Goal: Transaction & Acquisition: Purchase product/service

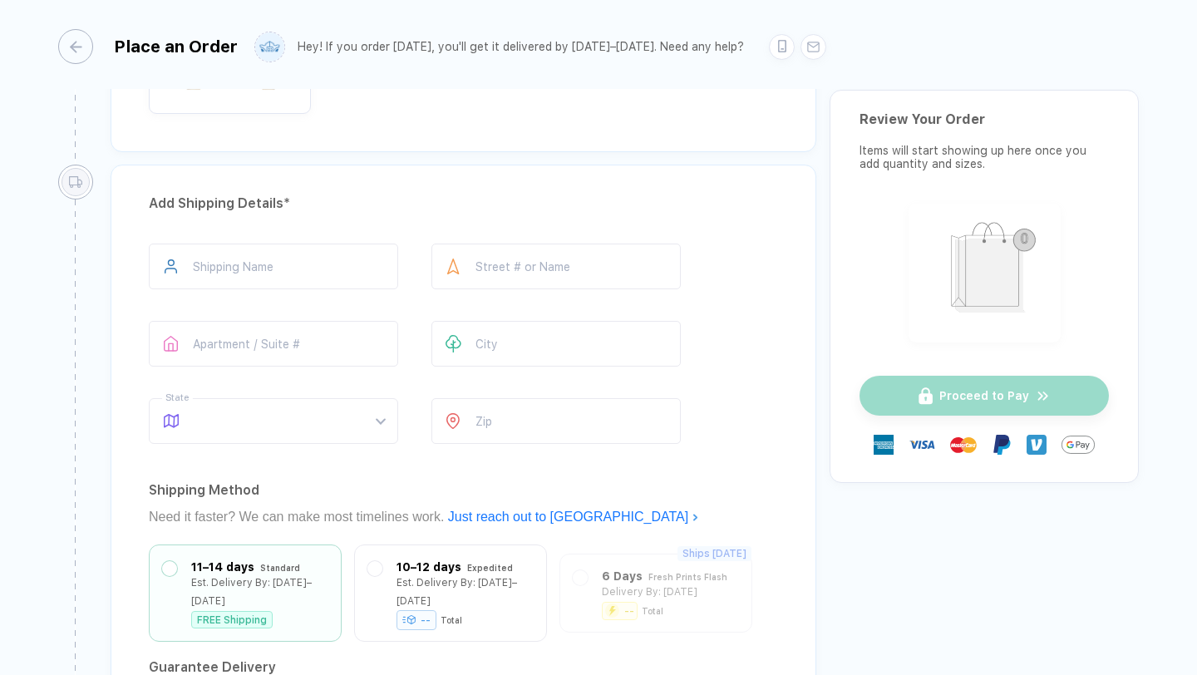
scroll to position [1544, 0]
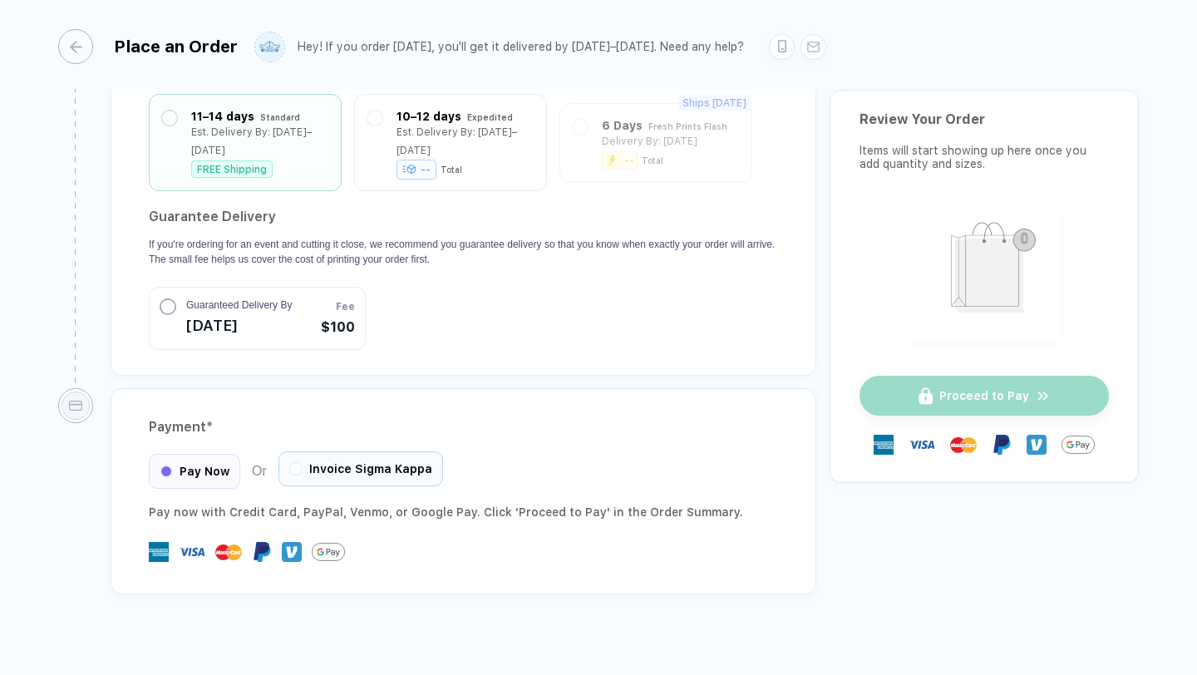
click at [420, 457] on div "Invoice Sigma Kappa" at bounding box center [360, 468] width 165 height 35
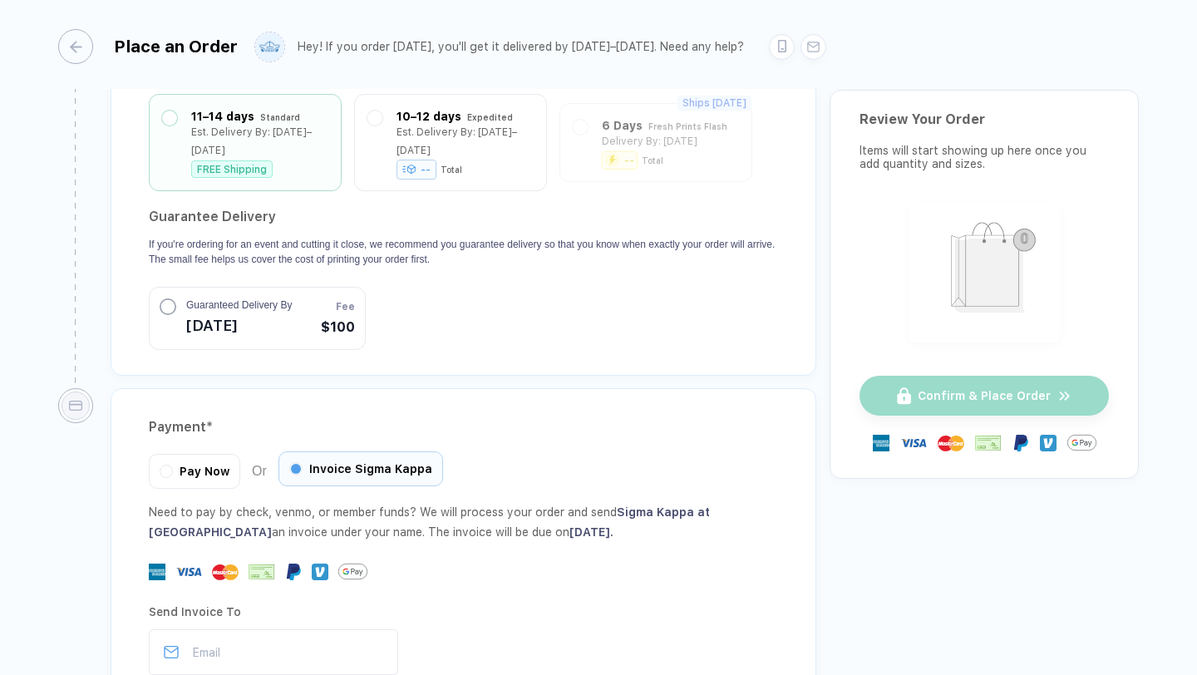
scroll to position [1708, 0]
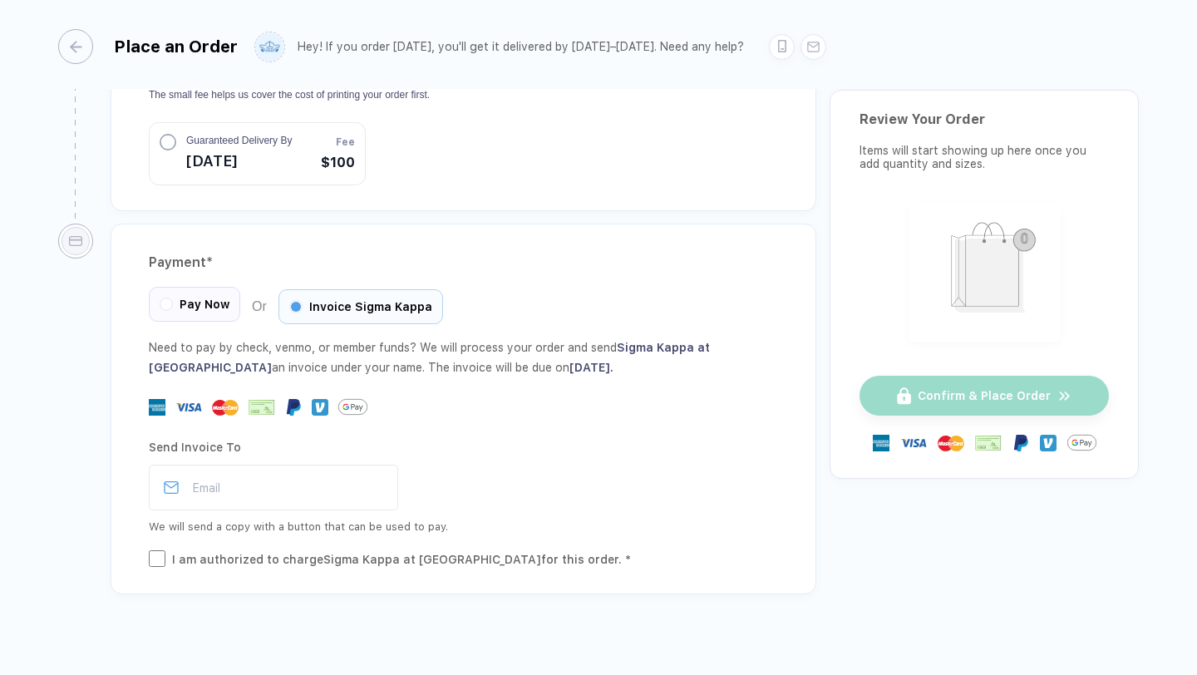
click at [220, 297] on span "Pay Now" at bounding box center [204, 303] width 50 height 13
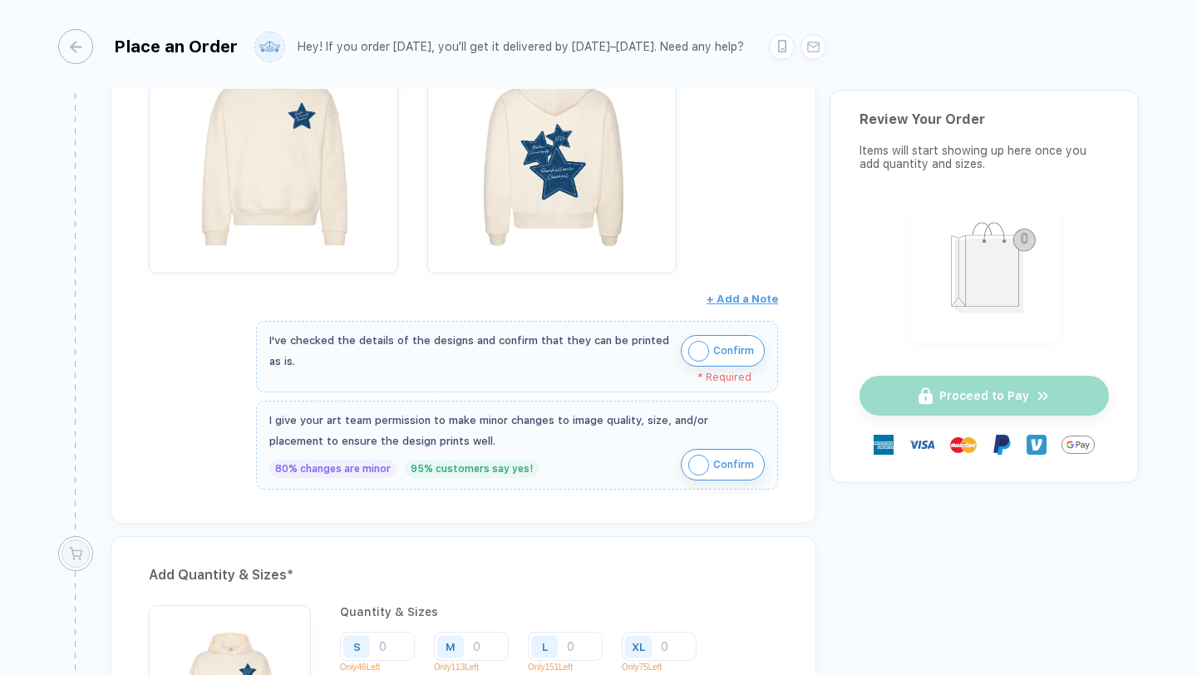
scroll to position [0, 0]
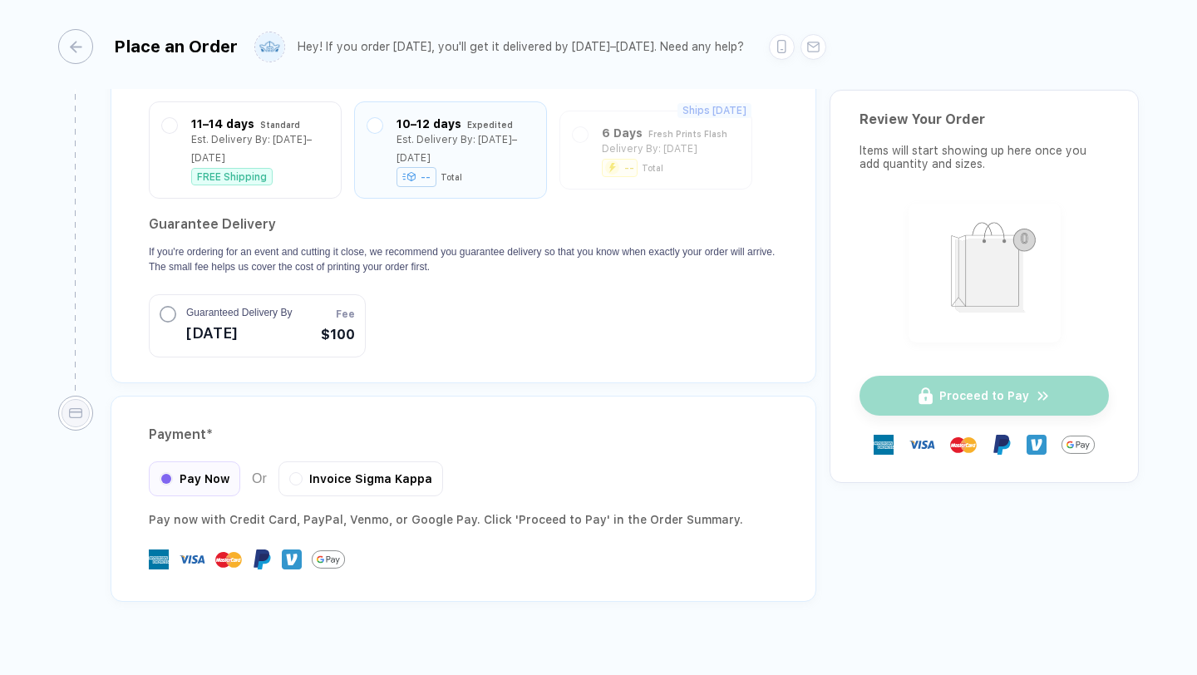
scroll to position [1540, 0]
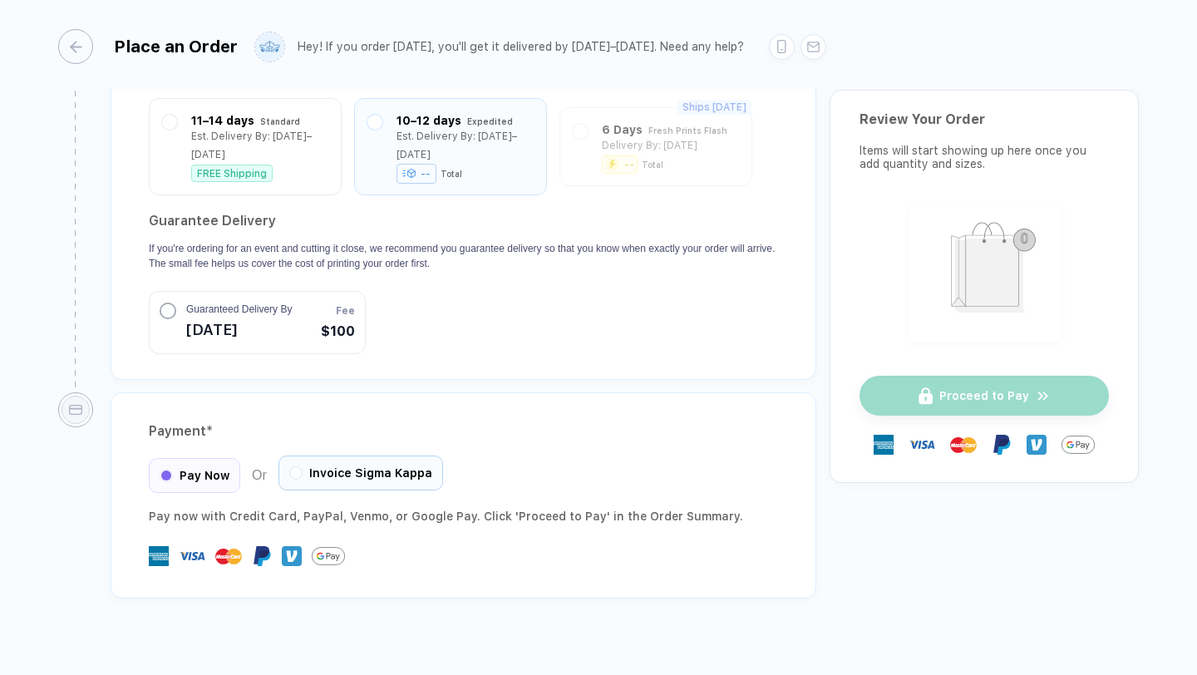
click at [399, 466] on span "Invoice Sigma Kappa" at bounding box center [370, 472] width 123 height 13
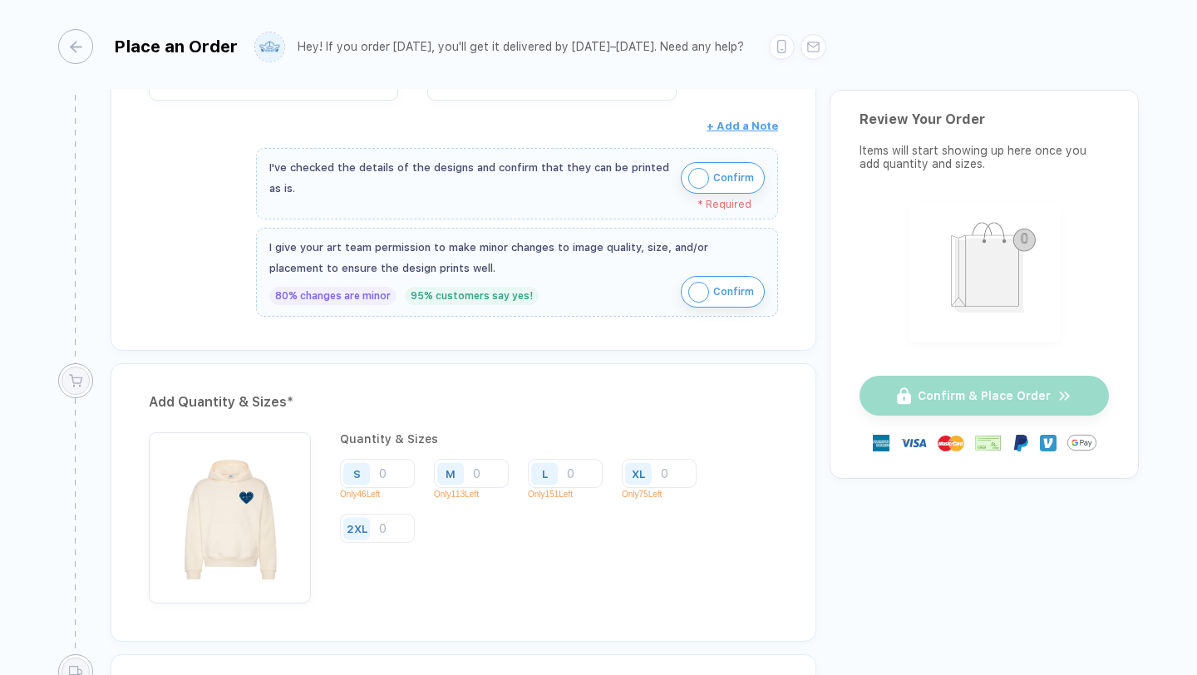
scroll to position [0, 0]
